Goal: Task Accomplishment & Management: Use online tool/utility

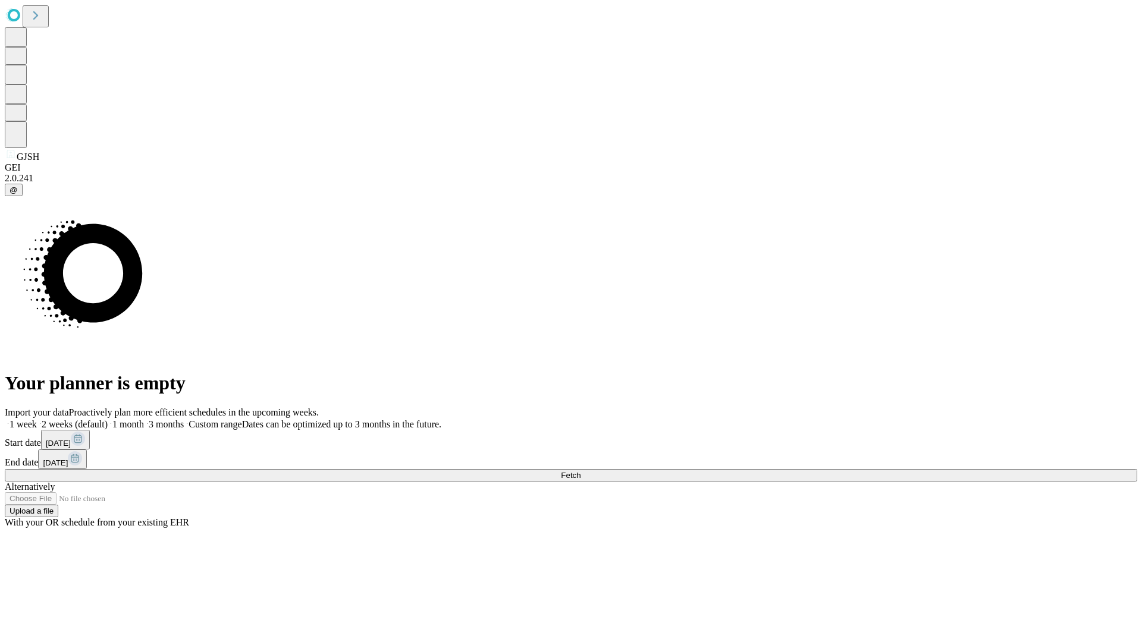
click at [580, 471] on span "Fetch" at bounding box center [571, 475] width 20 height 9
